Goal: Transaction & Acquisition: Download file/media

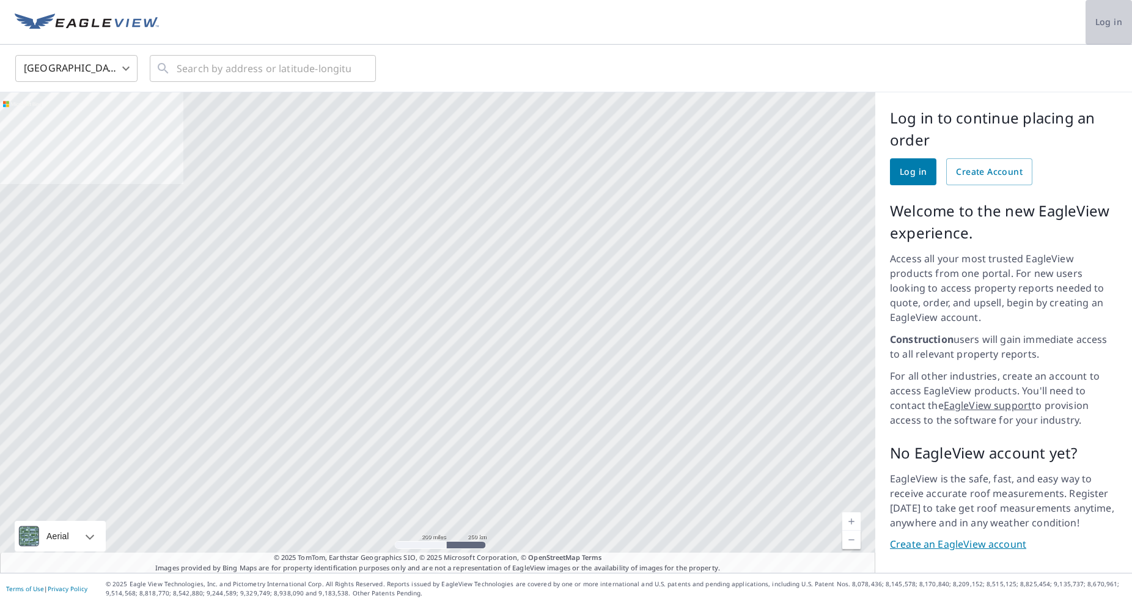
click at [1103, 26] on span "Log in" at bounding box center [1108, 22] width 27 height 15
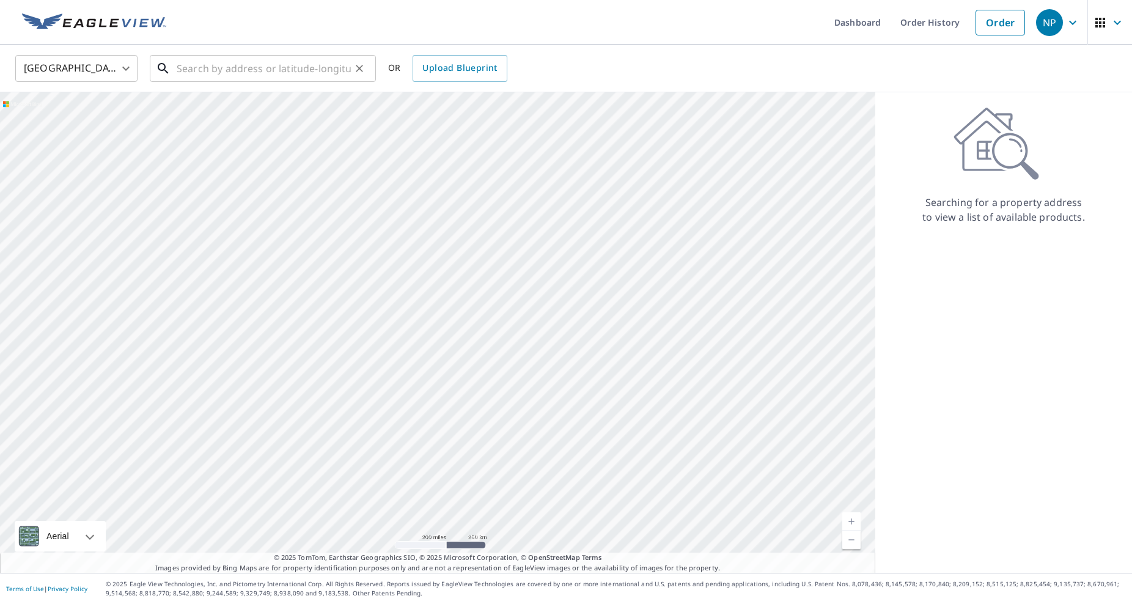
click at [234, 63] on input "text" at bounding box center [264, 68] width 174 height 34
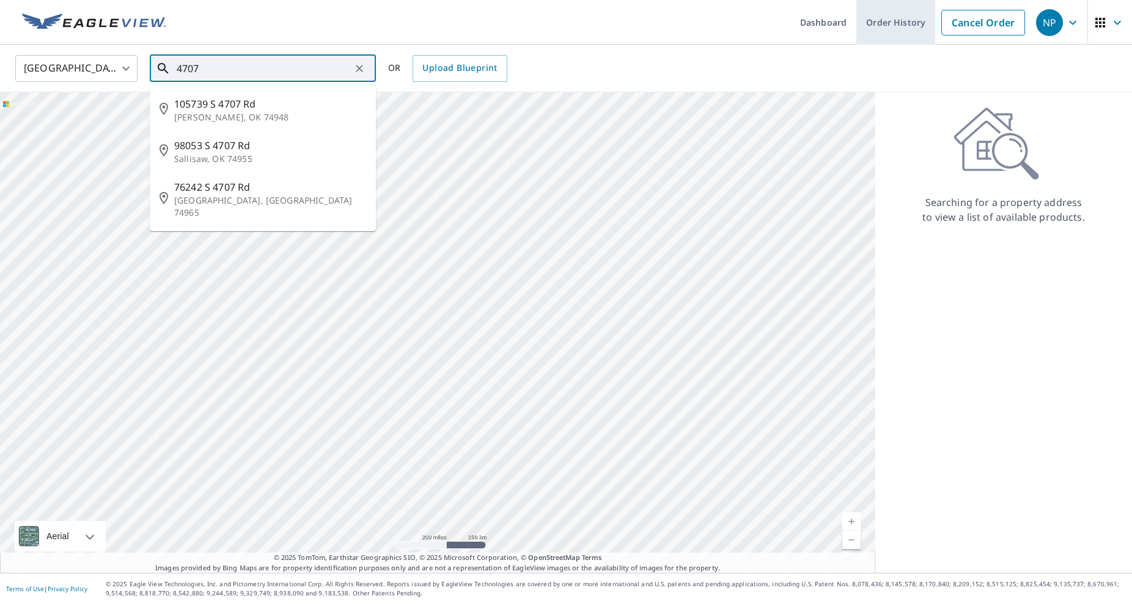
type input "4707"
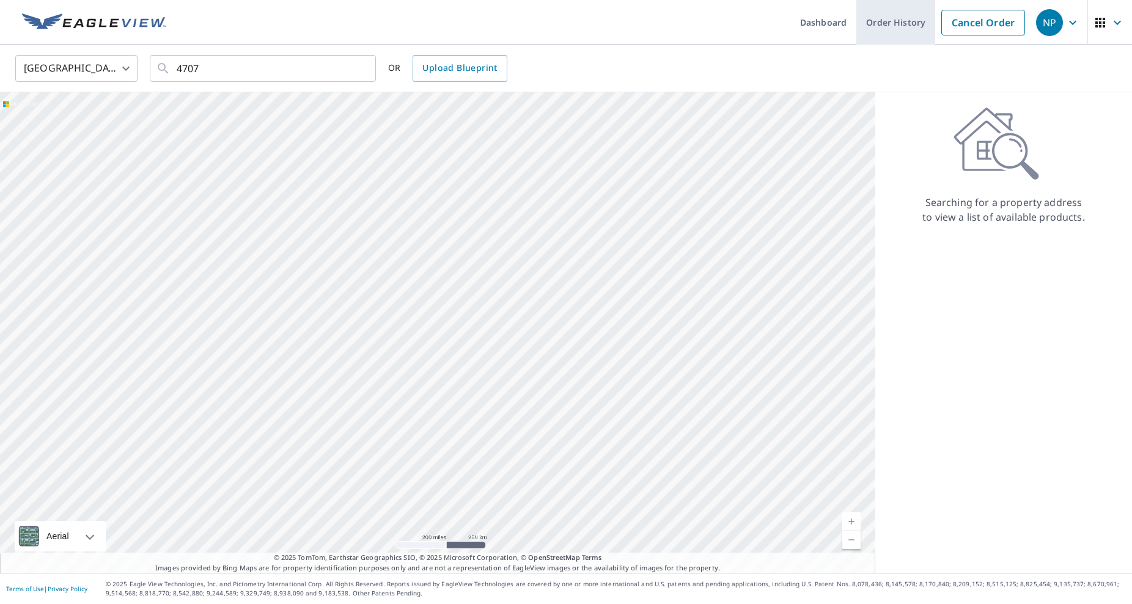
click at [911, 18] on link "Order History" at bounding box center [895, 22] width 79 height 45
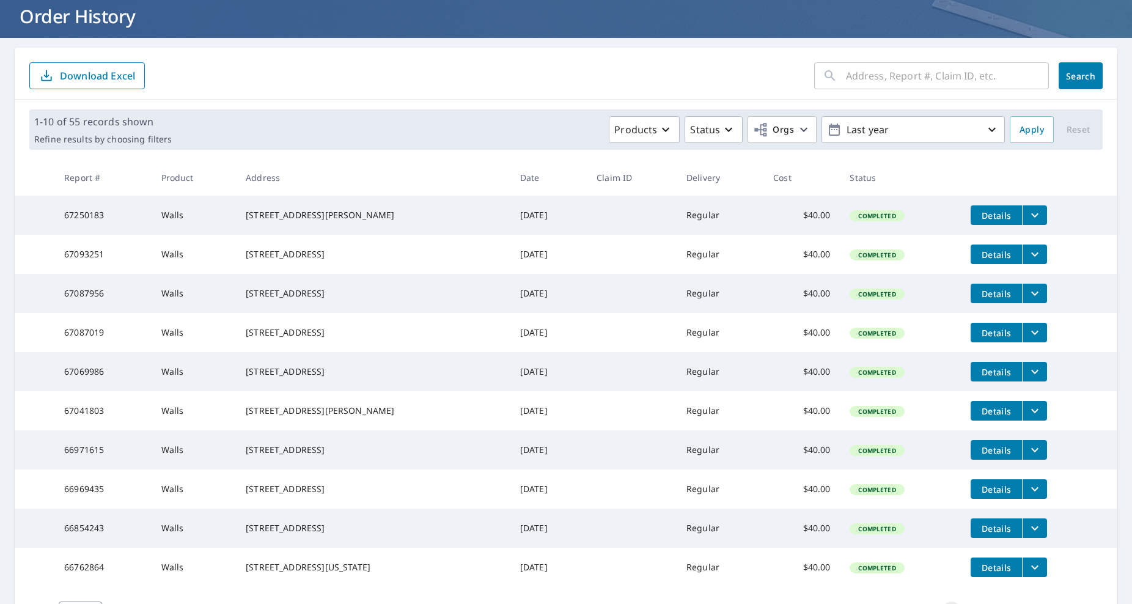
scroll to position [76, 0]
drag, startPoint x: 402, startPoint y: 233, endPoint x: 44, endPoint y: 214, distance: 358.5
click at [44, 214] on tr "67250183 Walls 4740 NE 78th Ave Bondurant, IA 50035 Sep 03, 2025 Regular $40.00…" at bounding box center [566, 214] width 1102 height 39
click at [255, 232] on td "4740 NE 78th Ave Bondurant, IA 50035" at bounding box center [373, 214] width 274 height 39
click at [324, 221] on div "4740 NE 78th Ave Bondurant, IA 50035" at bounding box center [373, 214] width 255 height 12
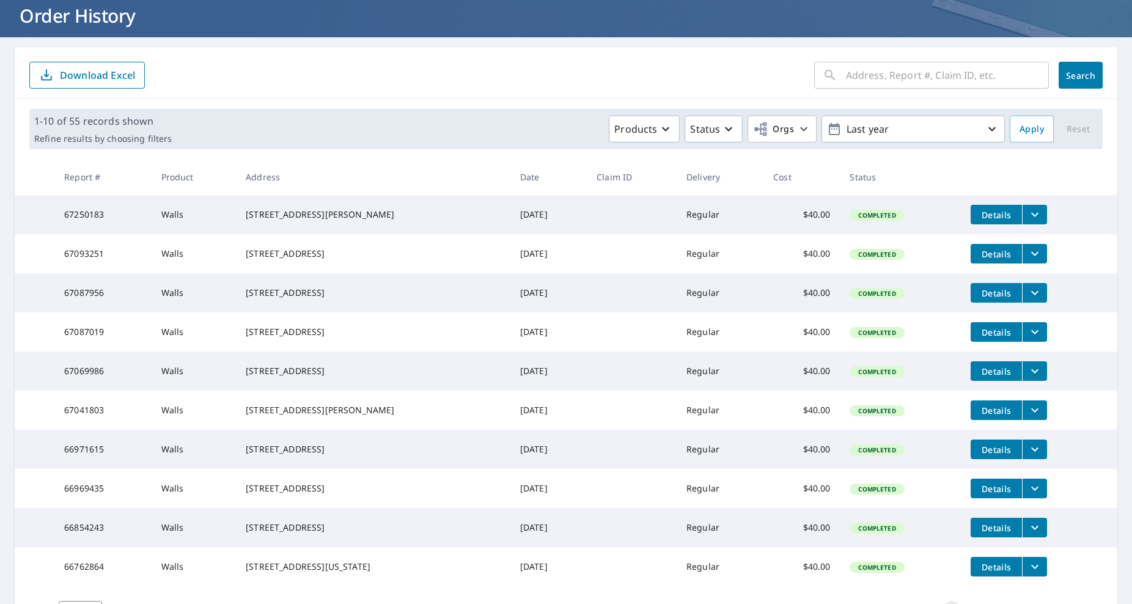
click at [393, 231] on td "4740 NE 78th Ave Bondurant, IA 50035" at bounding box center [373, 214] width 274 height 39
click at [263, 230] on td "4740 NE 78th Ave Bondurant, IA 50035" at bounding box center [373, 214] width 274 height 39
click at [1027, 210] on icon "filesDropdownBtn-67250183" at bounding box center [1034, 214] width 15 height 15
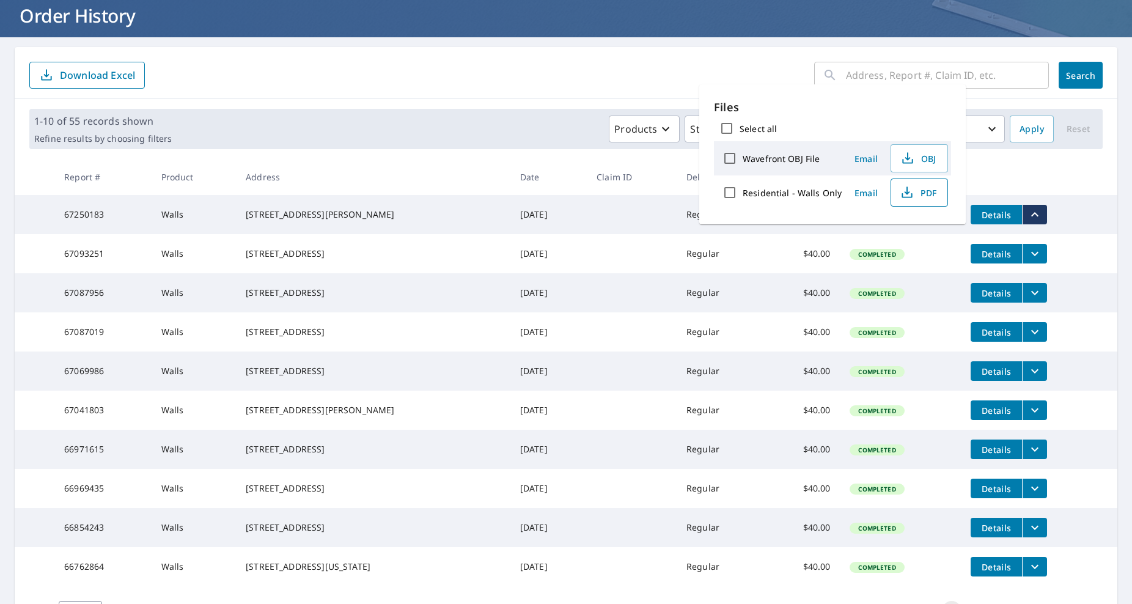
click at [918, 196] on span "PDF" at bounding box center [917, 192] width 39 height 15
click at [366, 74] on form "​ Search Download Excel" at bounding box center [565, 75] width 1073 height 27
